Goal: Task Accomplishment & Management: Complete application form

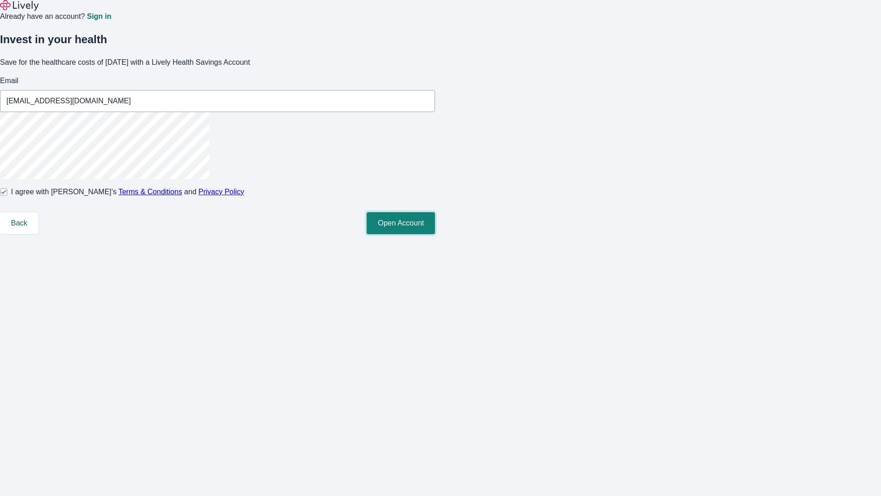
click at [435, 234] on button "Open Account" at bounding box center [401, 223] width 68 height 22
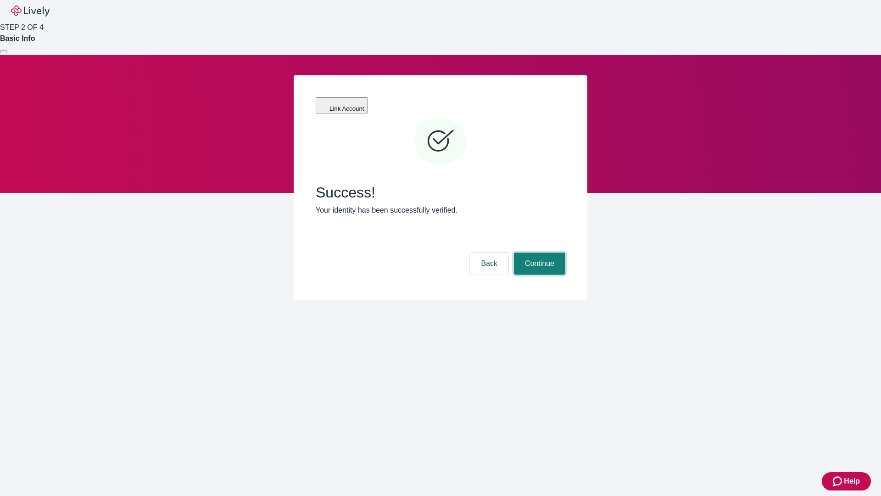
click at [538, 252] on button "Continue" at bounding box center [539, 263] width 51 height 22
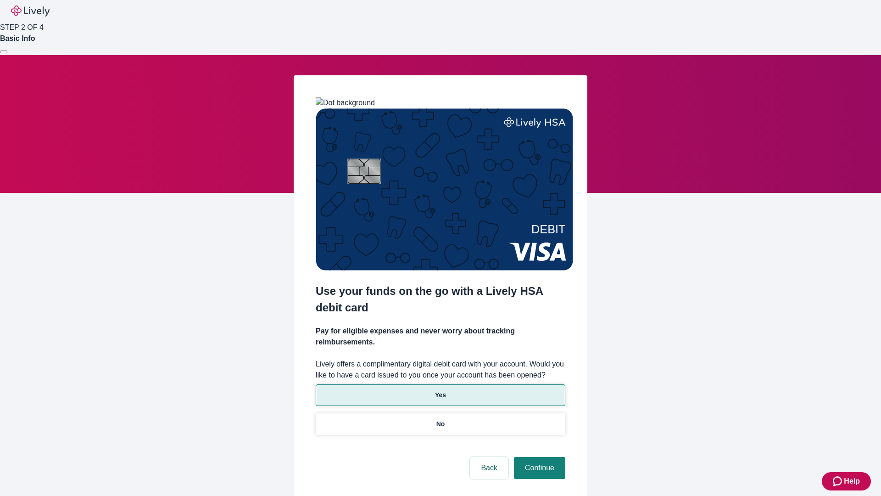
click at [440, 390] on p "Yes" at bounding box center [440, 395] width 11 height 10
click at [538, 457] on button "Continue" at bounding box center [539, 468] width 51 height 22
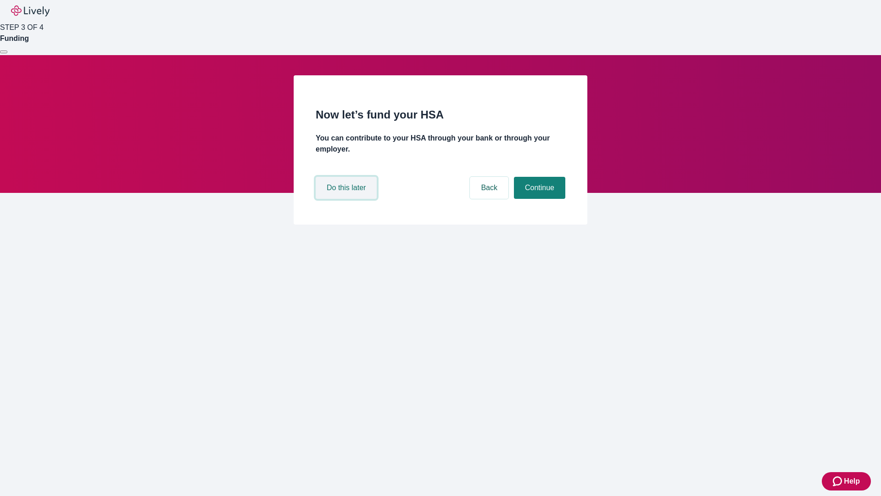
click at [347, 199] on button "Do this later" at bounding box center [346, 188] width 61 height 22
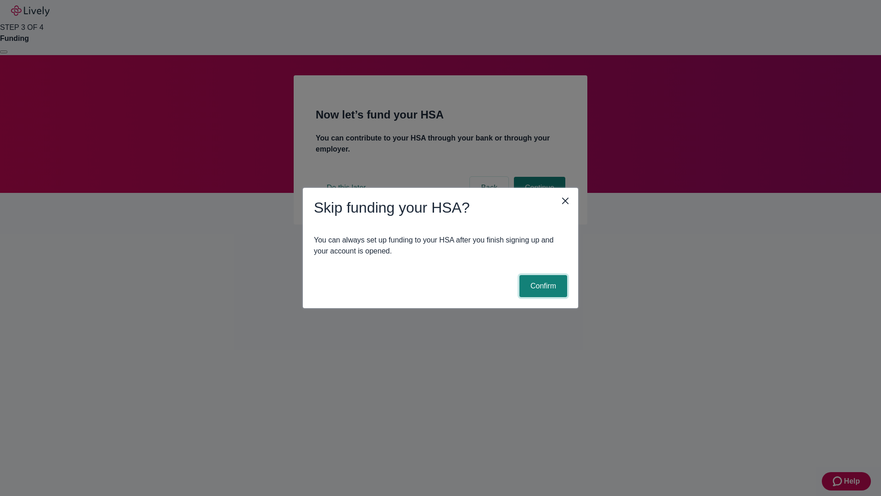
click at [542, 286] on button "Confirm" at bounding box center [544, 286] width 48 height 22
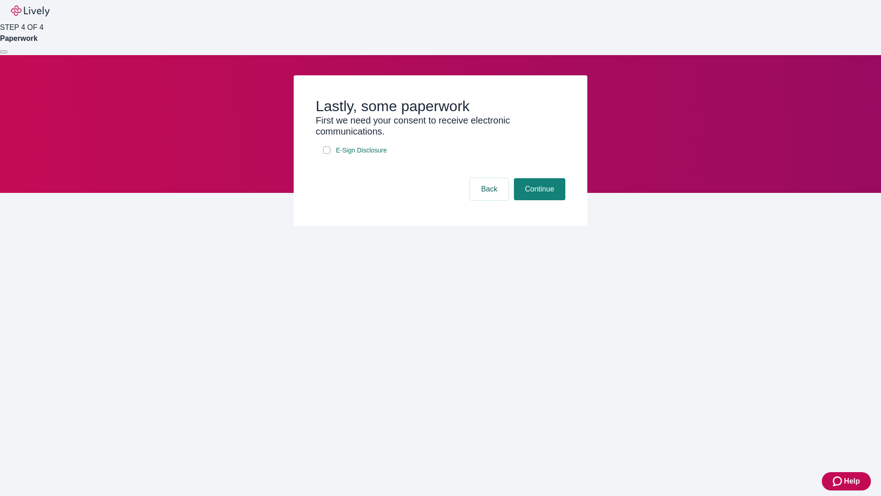
click at [327, 154] on input "E-Sign Disclosure" at bounding box center [326, 149] width 7 height 7
checkbox input "true"
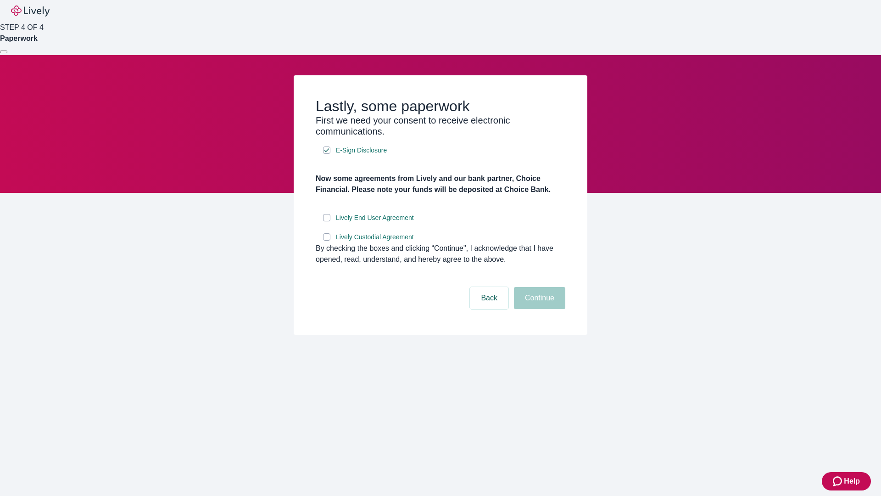
click at [327, 221] on input "Lively End User Agreement" at bounding box center [326, 217] width 7 height 7
checkbox input "true"
click at [327, 240] on input "Lively Custodial Agreement" at bounding box center [326, 236] width 7 height 7
checkbox input "true"
click at [538, 309] on button "Continue" at bounding box center [539, 298] width 51 height 22
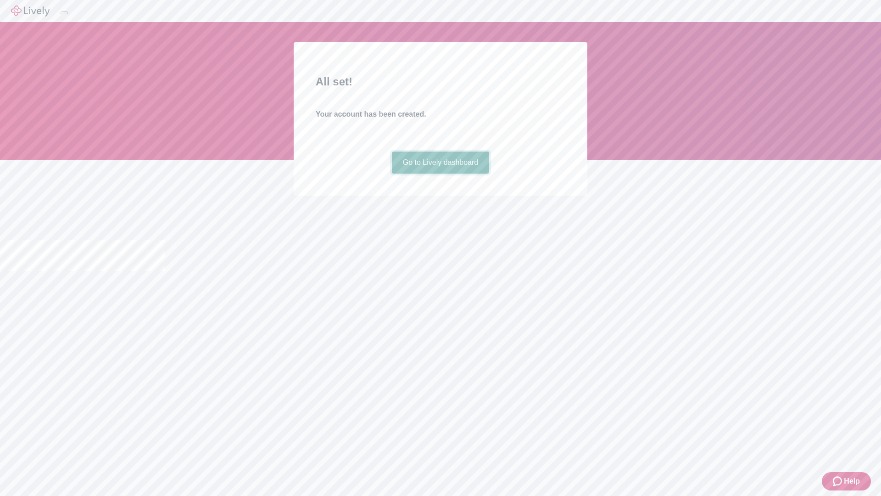
click at [440, 173] on link "Go to Lively dashboard" at bounding box center [441, 162] width 98 height 22
